Goal: Communication & Community: Answer question/provide support

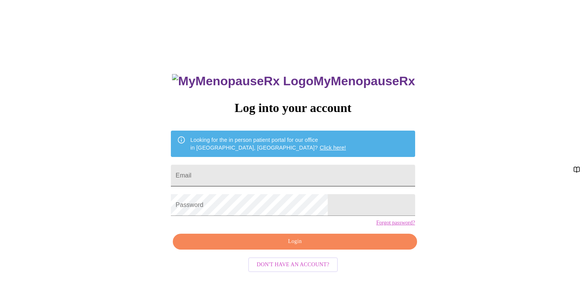
click at [250, 168] on input "Email" at bounding box center [293, 176] width 244 height 22
type input "[EMAIL_ADDRESS][DOMAIN_NAME]"
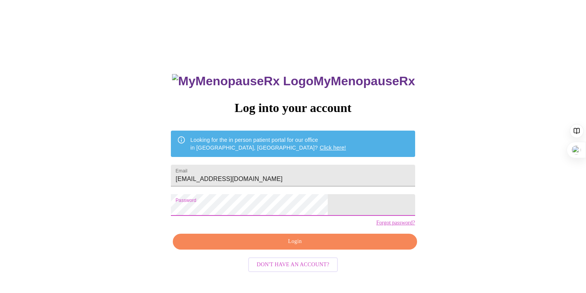
click at [296, 247] on span "Login" at bounding box center [295, 242] width 226 height 10
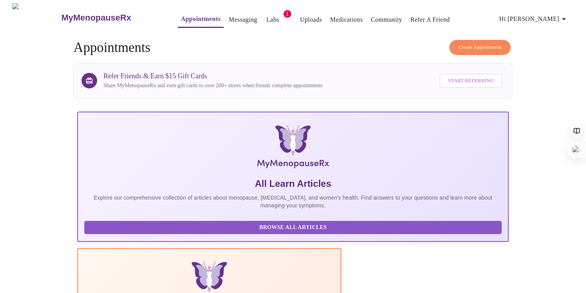
click at [229, 15] on link "Messaging" at bounding box center [243, 19] width 28 height 11
